Goal: Transaction & Acquisition: Book appointment/travel/reservation

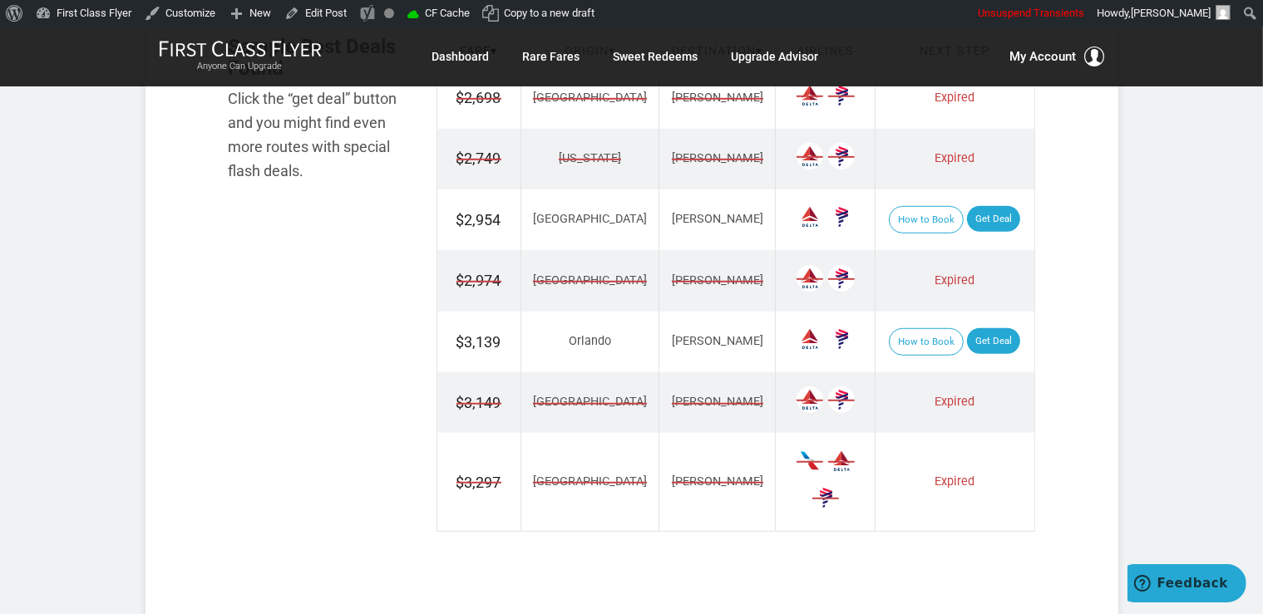
scroll to position [1141, 0]
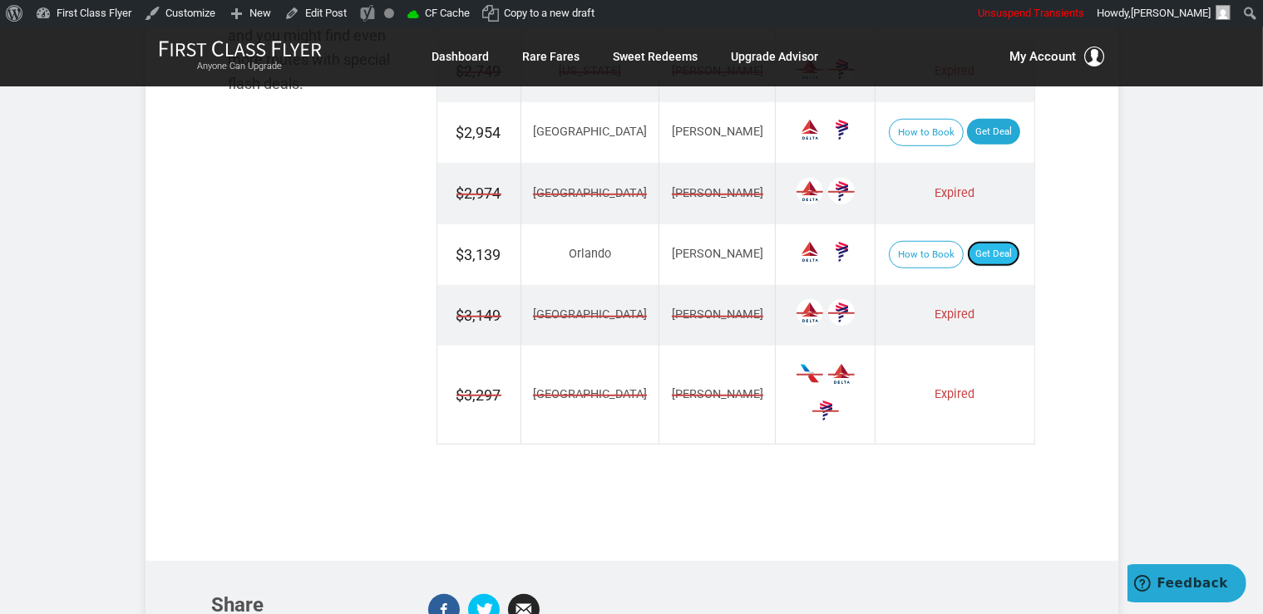
click at [969, 256] on link "Get Deal" at bounding box center [993, 254] width 53 height 27
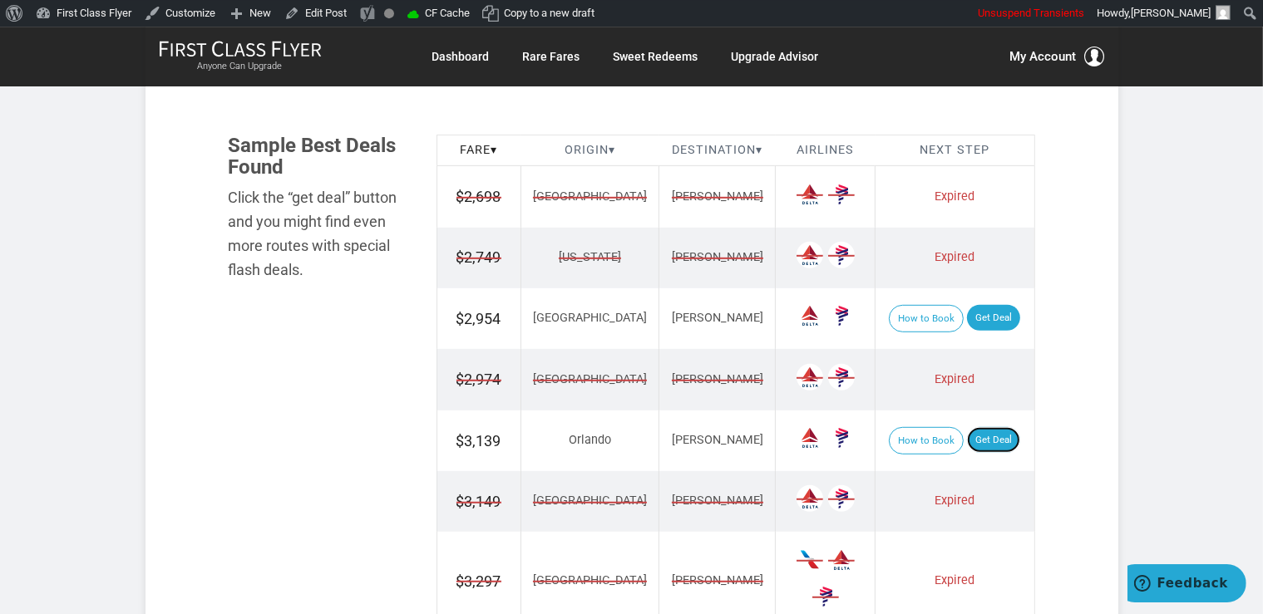
scroll to position [878, 0]
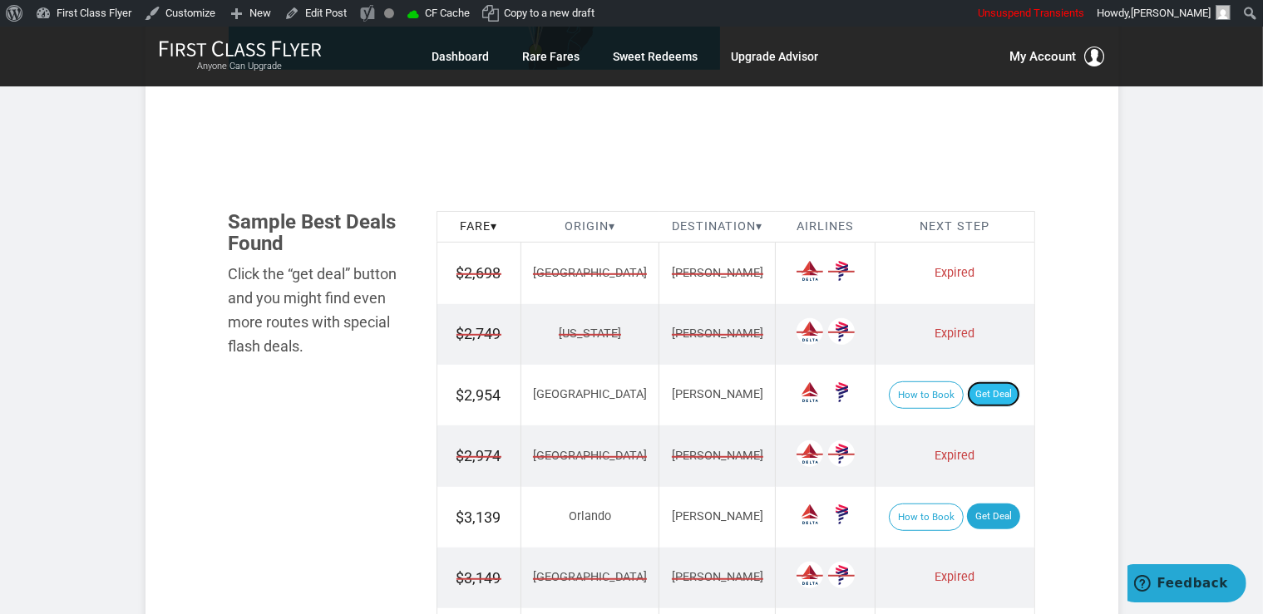
click at [986, 394] on link "Get Deal" at bounding box center [993, 395] width 53 height 27
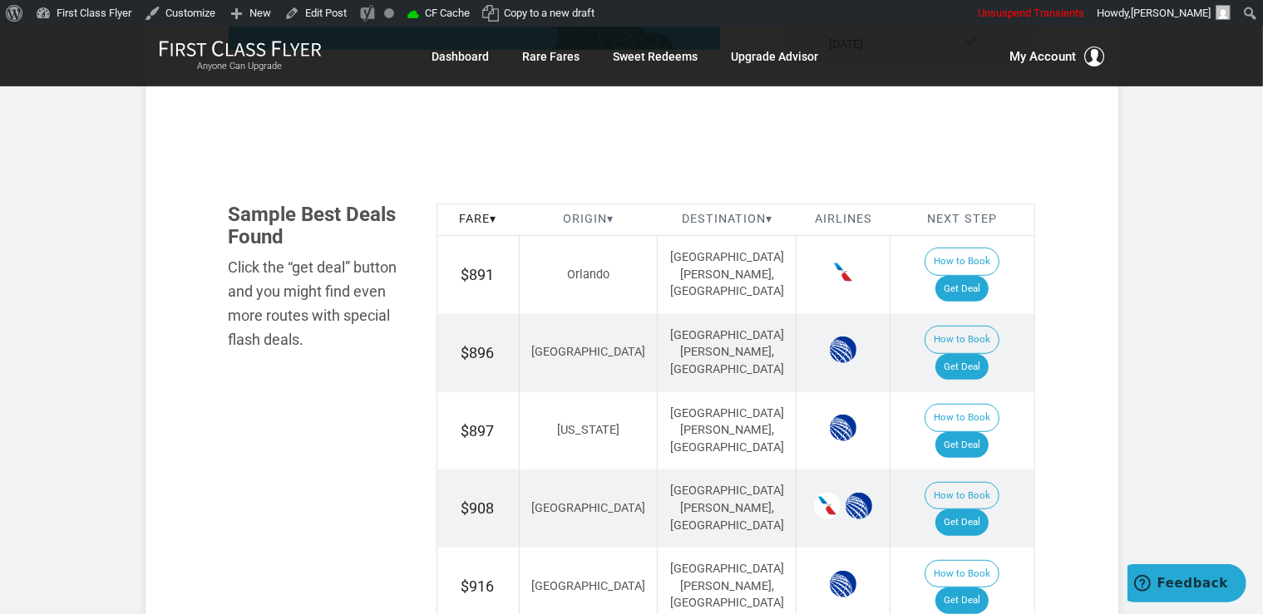
scroll to position [993, 0]
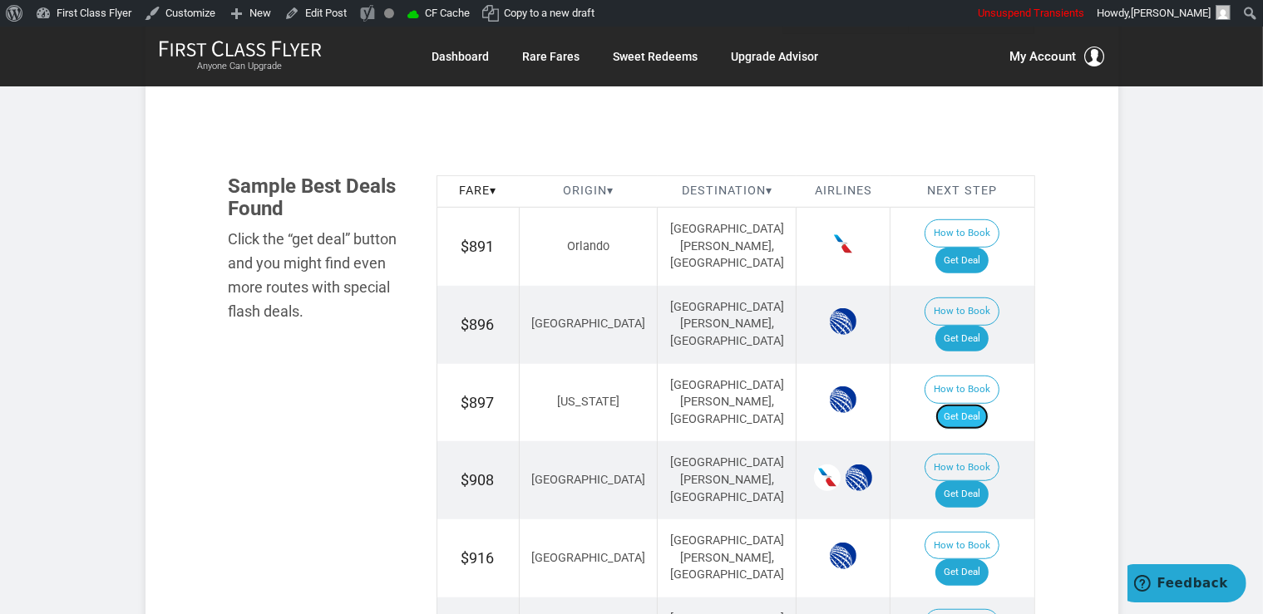
click at [988, 404] on link "Get Deal" at bounding box center [961, 417] width 53 height 27
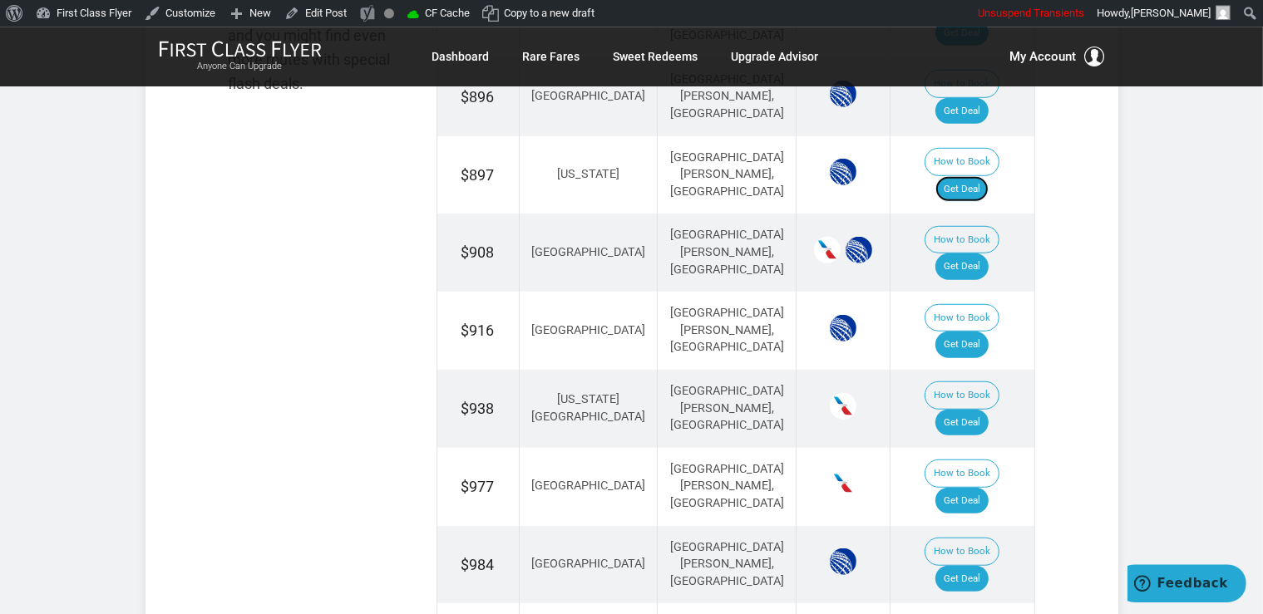
scroll to position [1257, 0]
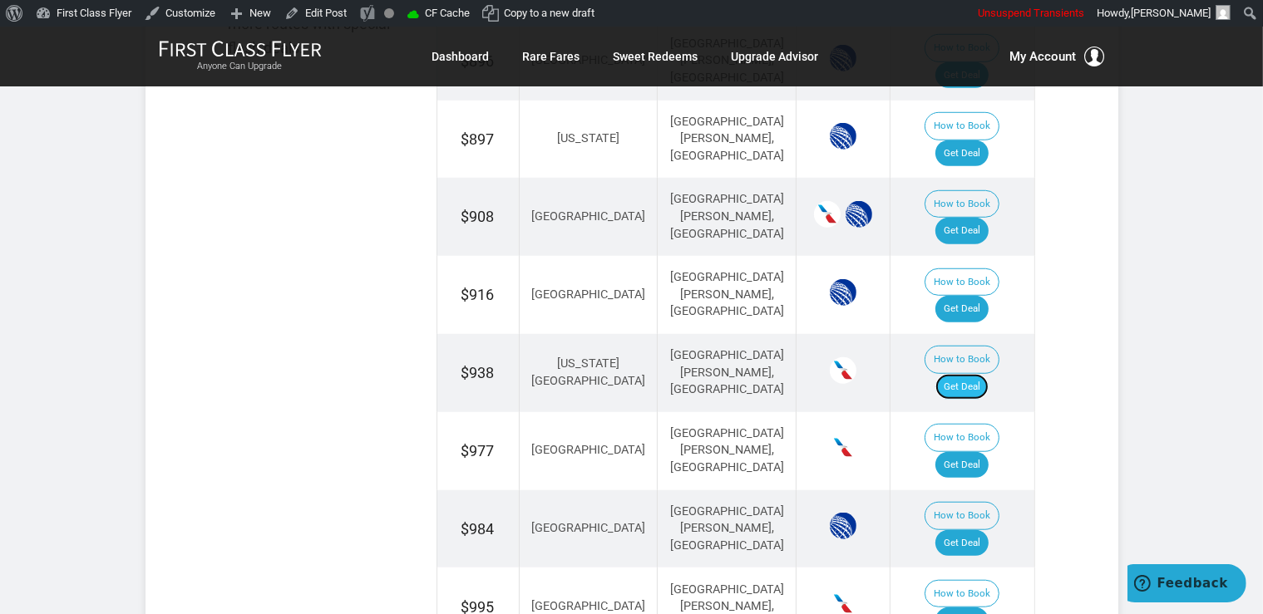
click at [959, 374] on link "Get Deal" at bounding box center [961, 387] width 53 height 27
click at [985, 608] on link "Get Deal" at bounding box center [961, 621] width 53 height 27
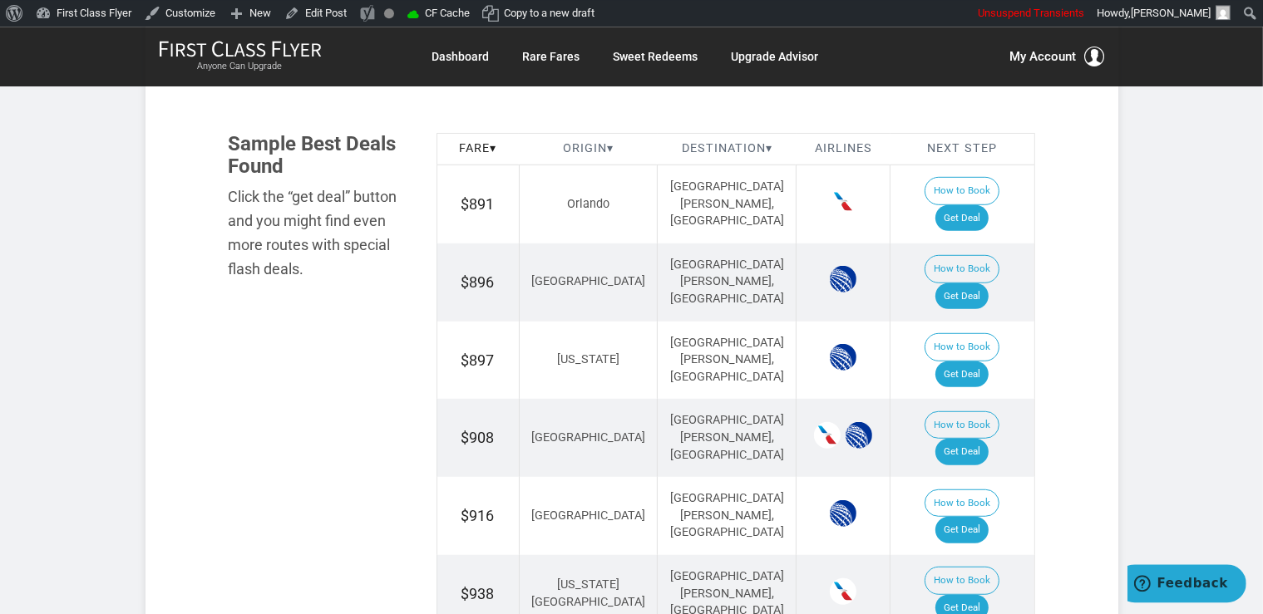
scroll to position [993, 0]
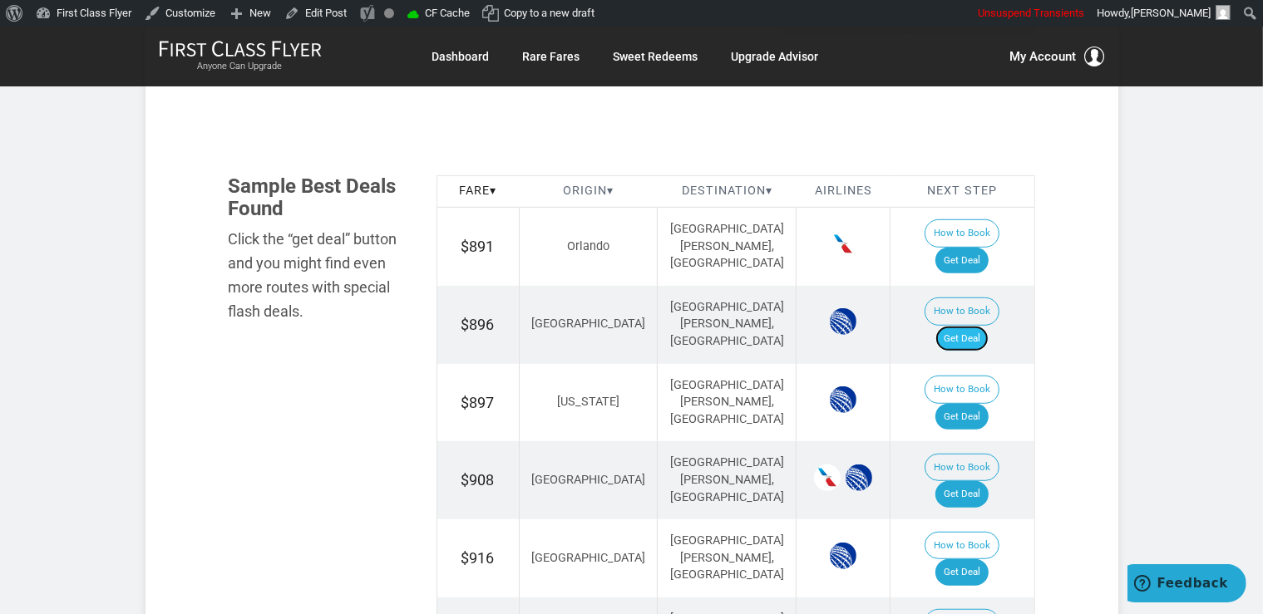
click at [969, 326] on link "Get Deal" at bounding box center [961, 339] width 53 height 27
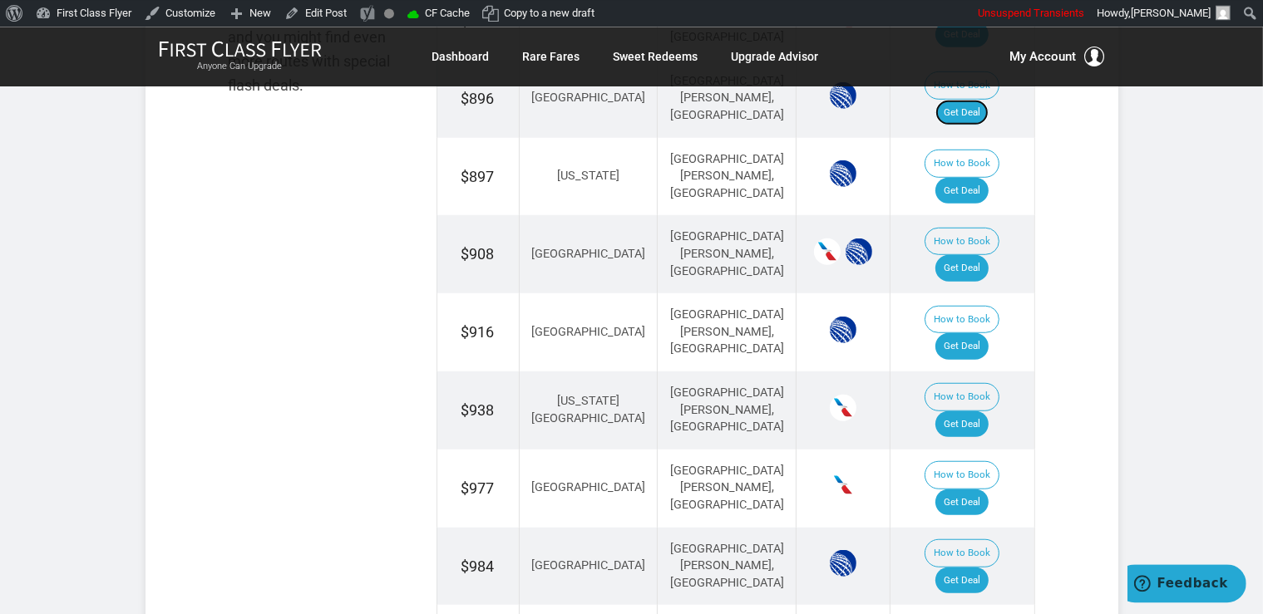
scroll to position [1257, 0]
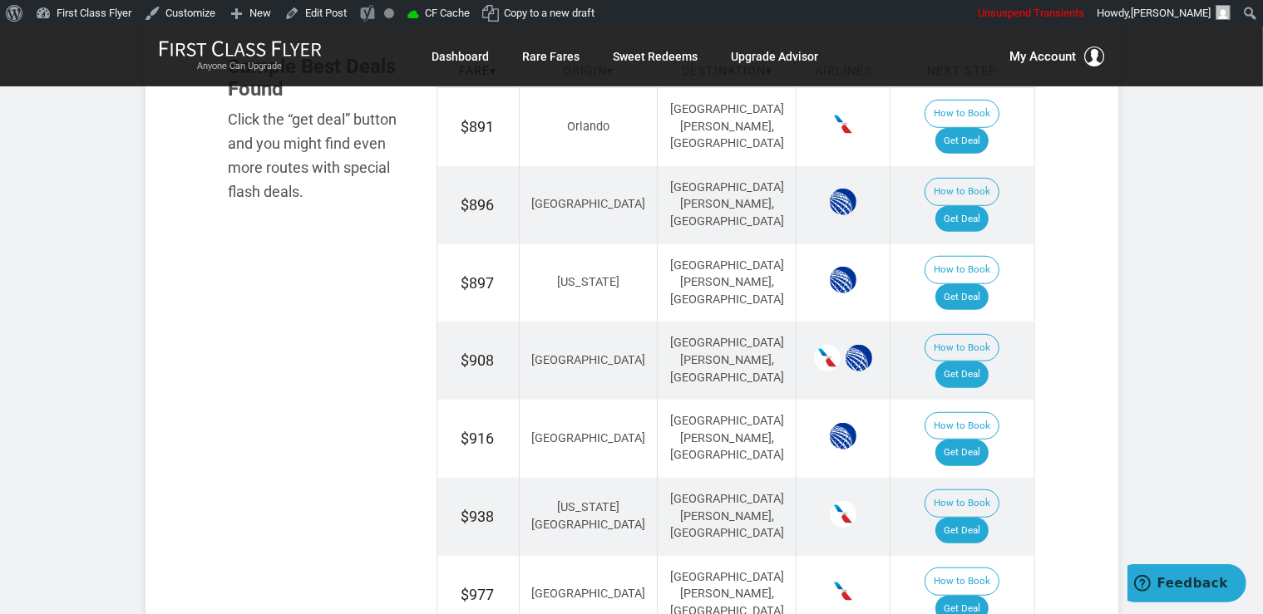
scroll to position [1081, 0]
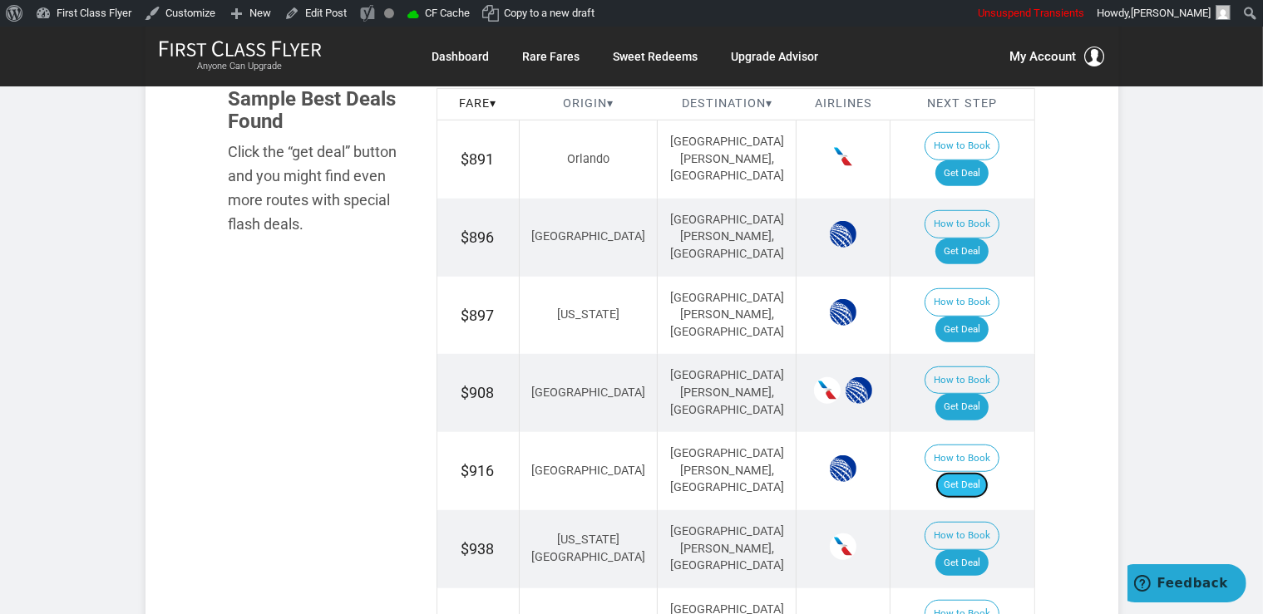
click at [988, 472] on link "Get Deal" at bounding box center [961, 485] width 53 height 27
